Goal: Task Accomplishment & Management: Use online tool/utility

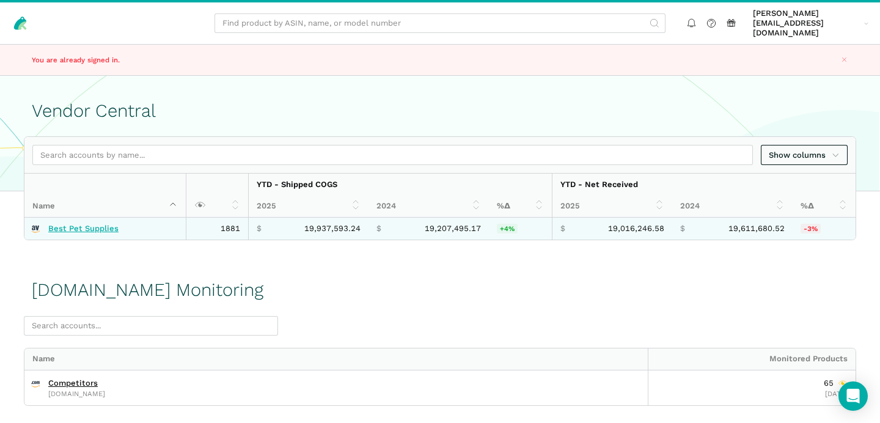
click at [70, 224] on link "Best Pet Supplies" at bounding box center [83, 229] width 70 height 10
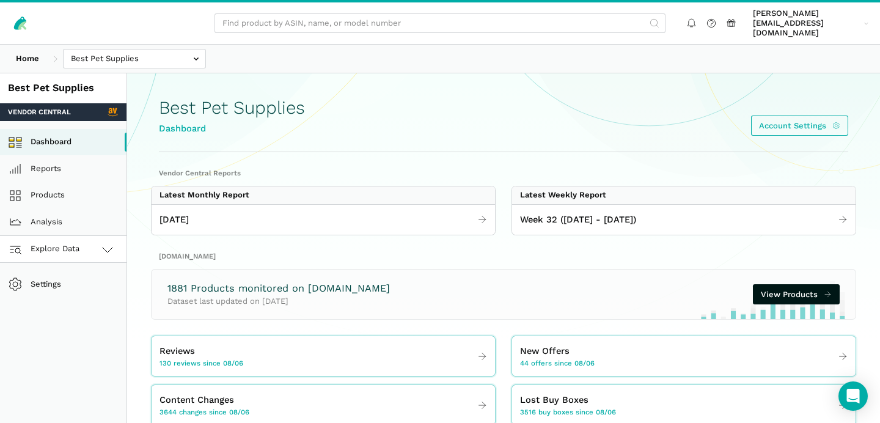
click at [109, 244] on icon at bounding box center [107, 249] width 15 height 15
click at [95, 298] on link "[DOMAIN_NAME]" at bounding box center [63, 303] width 126 height 27
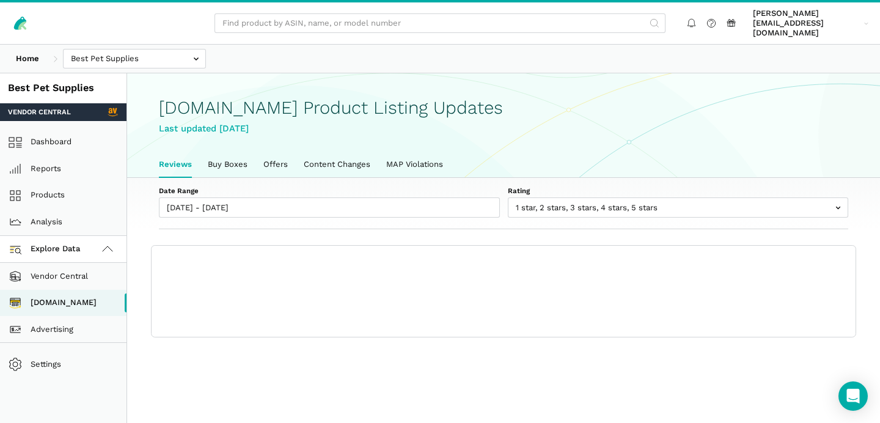
scroll to position [4, 0]
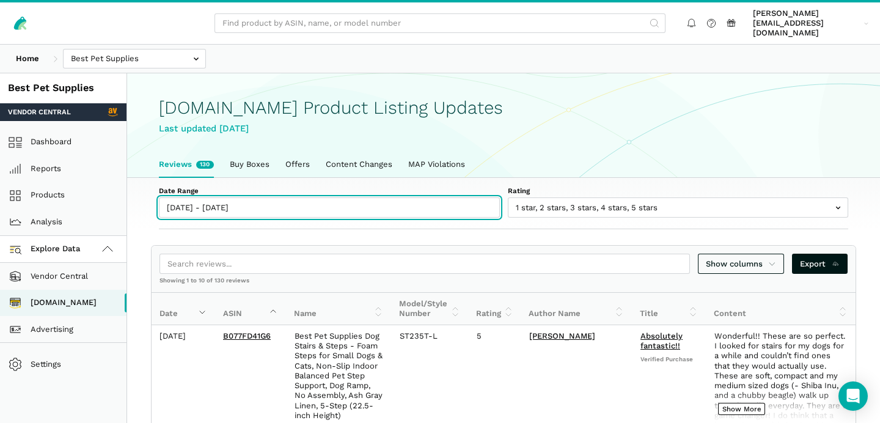
click at [199, 199] on input "[DATE] - [DATE]" at bounding box center [329, 207] width 341 height 20
type input "[DATE]"
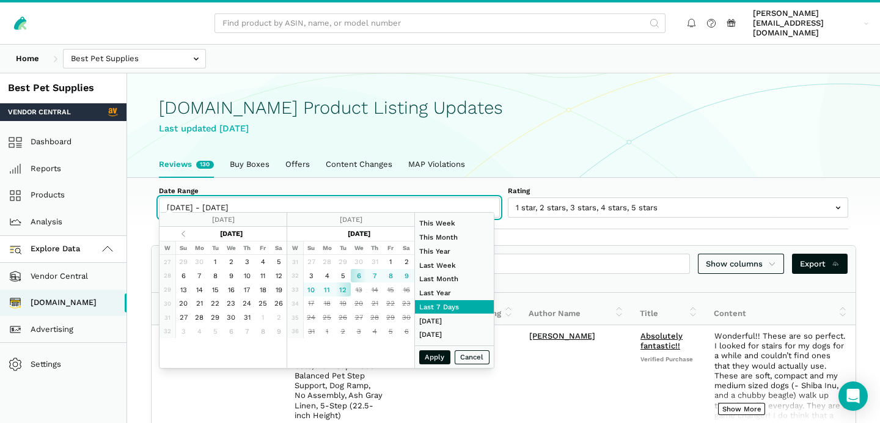
type input "[DATE]"
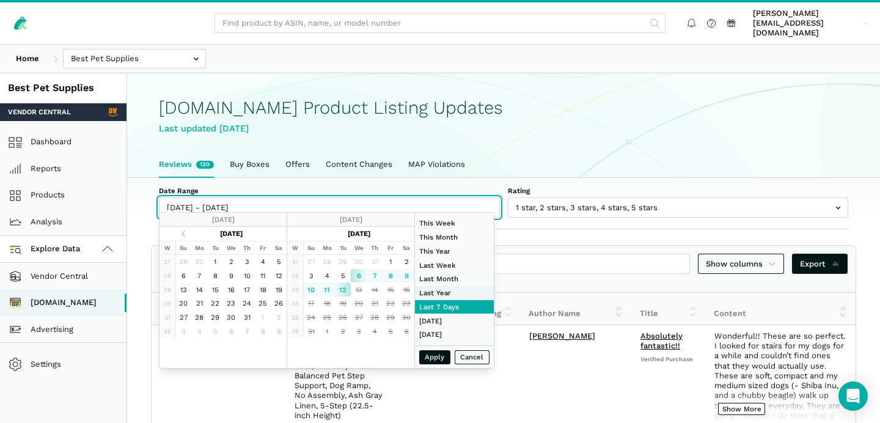
type input "[DATE]"
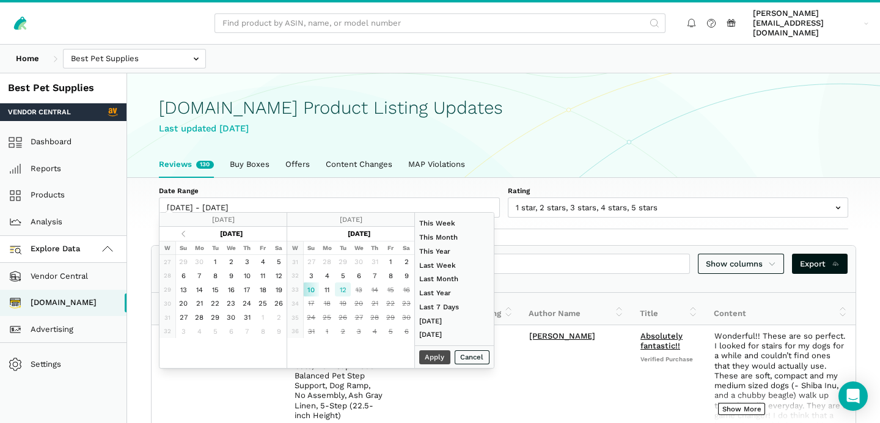
type input "[DATE]"
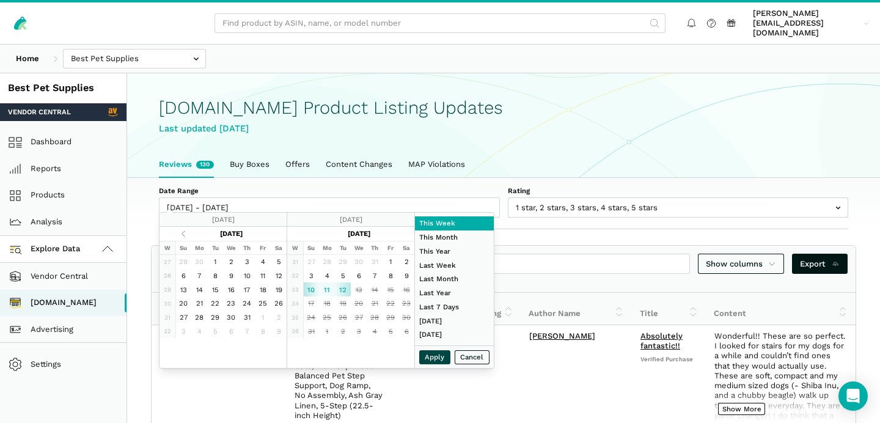
click at [430, 360] on button "Apply" at bounding box center [435, 357] width 32 height 14
type input "[DATE] - [DATE]"
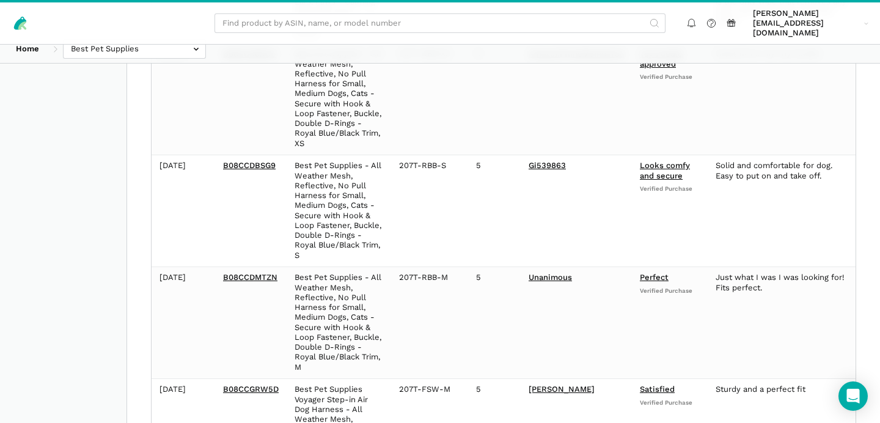
scroll to position [0, 0]
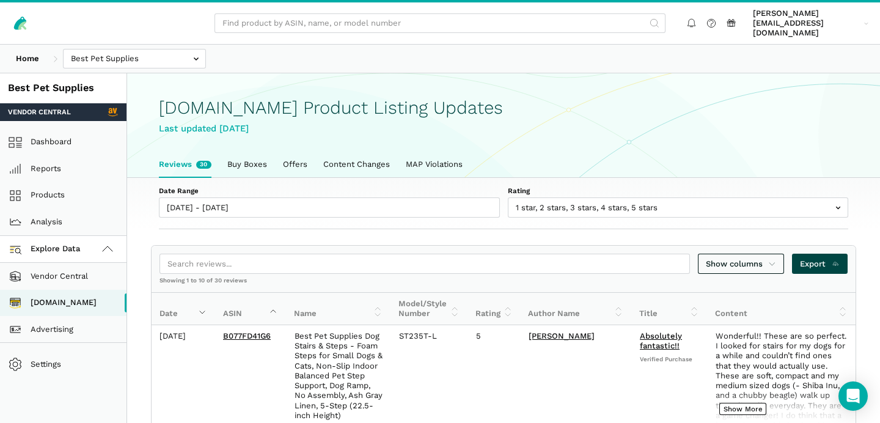
click at [807, 258] on span "Export" at bounding box center [820, 264] width 40 height 12
